Goal: Information Seeking & Learning: Learn about a topic

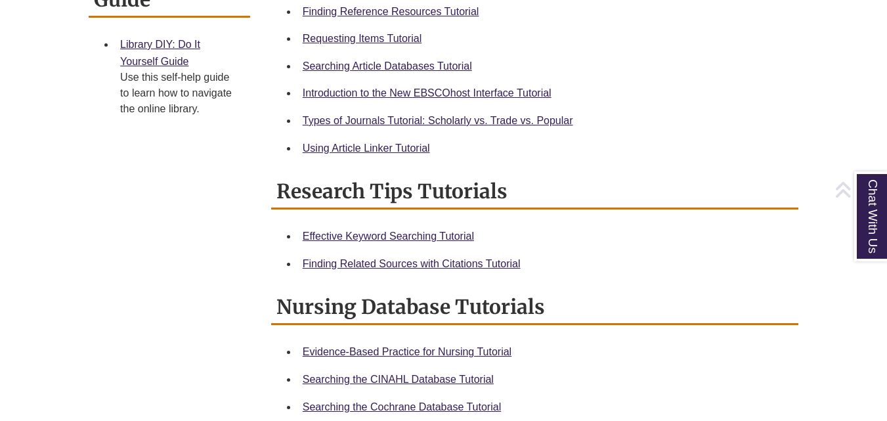
scroll to position [583, 0]
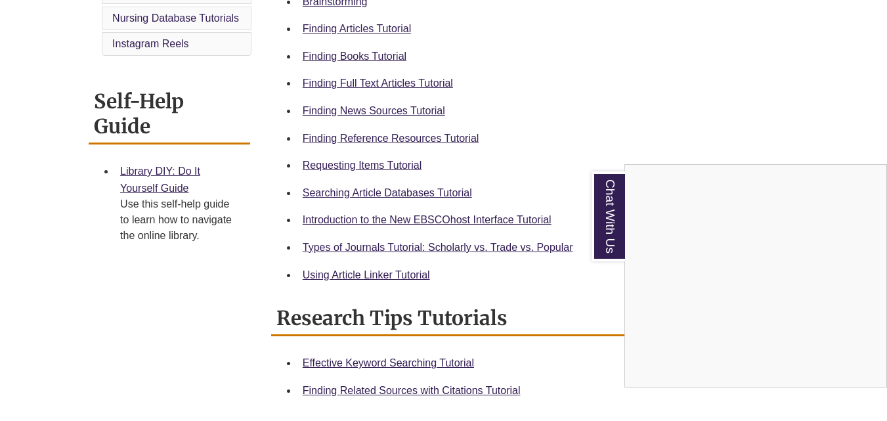
scroll to position [452, 0]
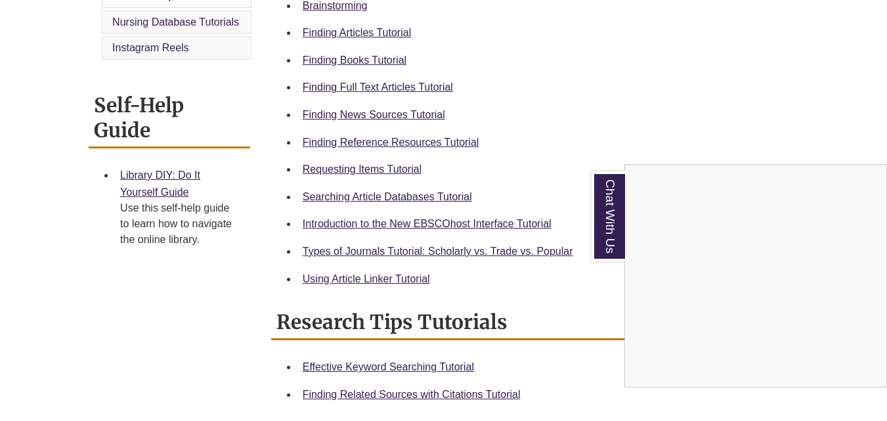
drag, startPoint x: 369, startPoint y: 119, endPoint x: 373, endPoint y: 94, distance: 24.6
click at [368, 117] on div "Chat With Us" at bounding box center [443, 210] width 887 height 421
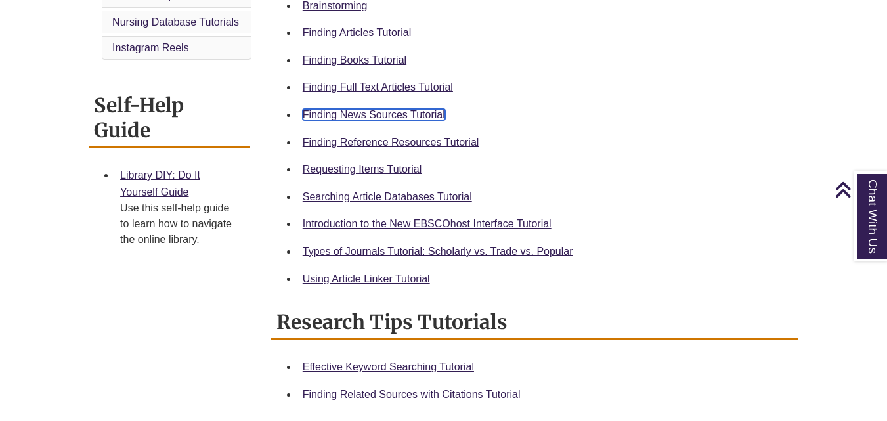
click at [358, 116] on link "Finding News Sources Tutorial" at bounding box center [374, 114] width 142 height 11
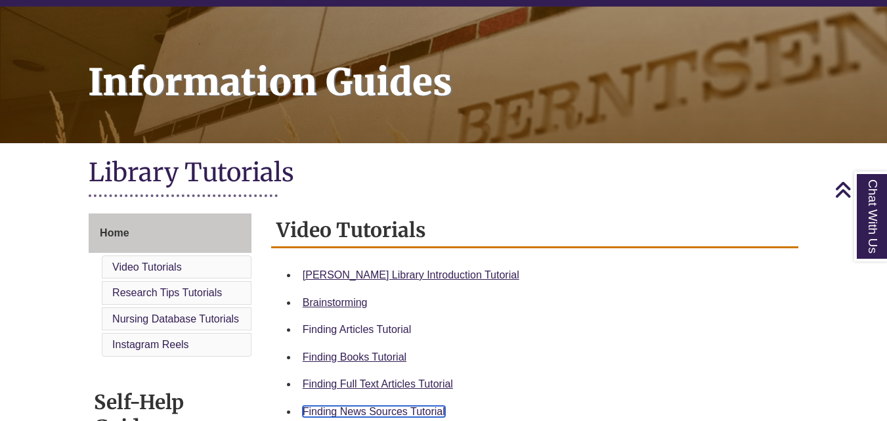
scroll to position [0, 0]
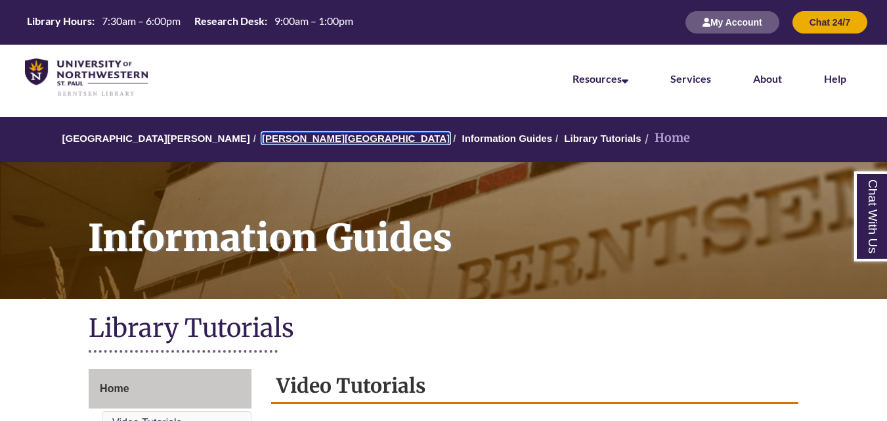
click at [275, 140] on link "[PERSON_NAME][GEOGRAPHIC_DATA]" at bounding box center [356, 138] width 188 height 11
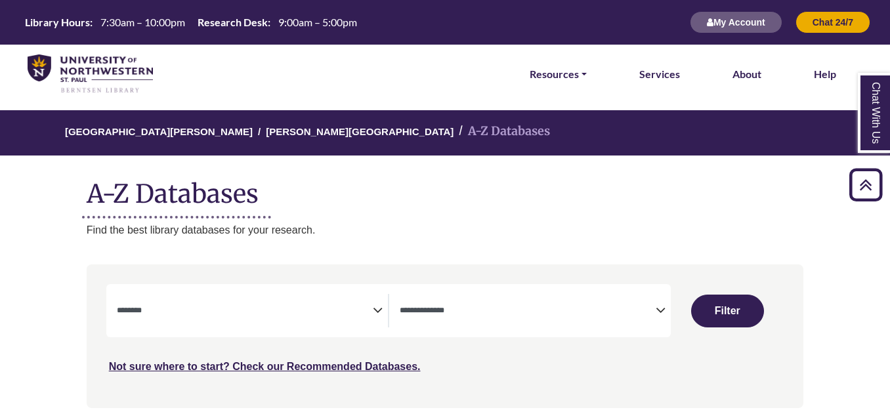
select select "Database Subject Filter"
select select "Database Types Filter"
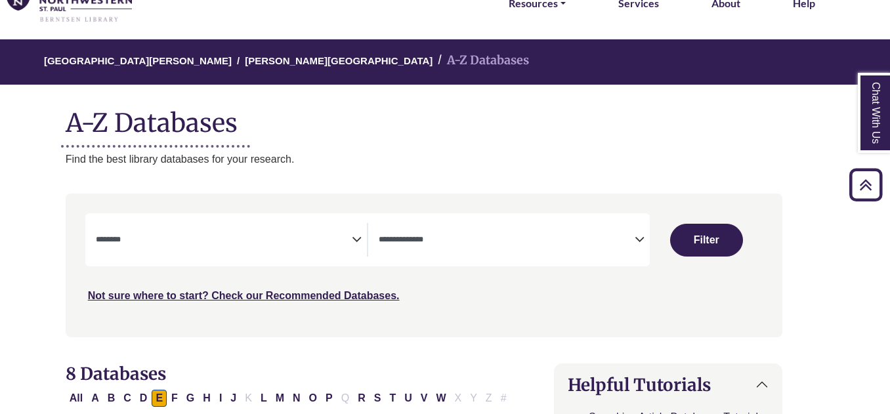
scroll to position [0, 21]
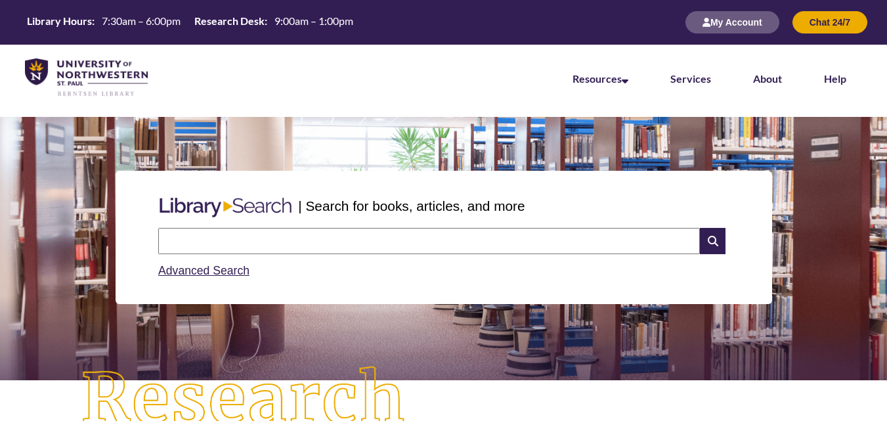
click at [350, 228] on input "text" at bounding box center [428, 241] width 541 height 26
type input "*******"
